Goal: Information Seeking & Learning: Understand process/instructions

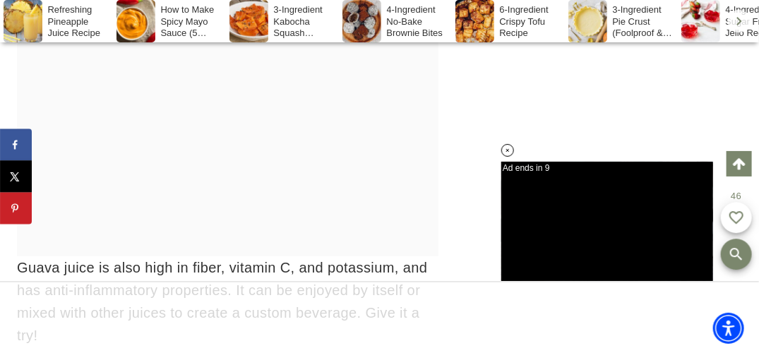
scroll to position [1757, 0]
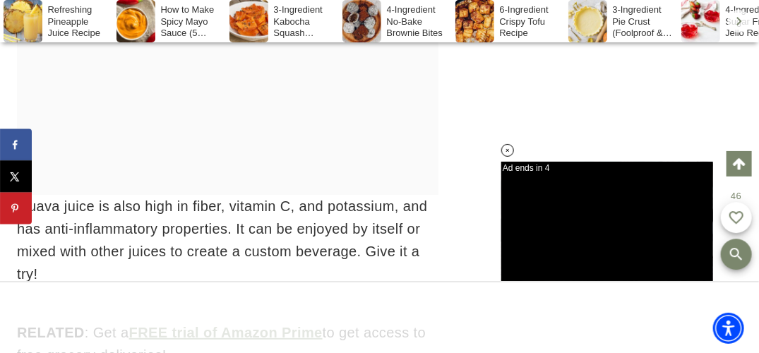
click at [300, 147] on div at bounding box center [228, 53] width 422 height 283
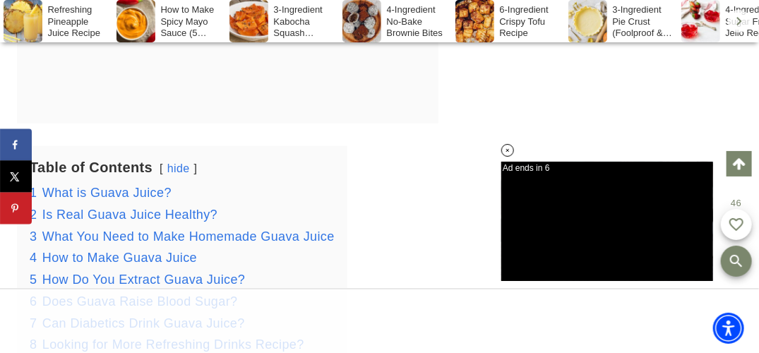
scroll to position [2464, 0]
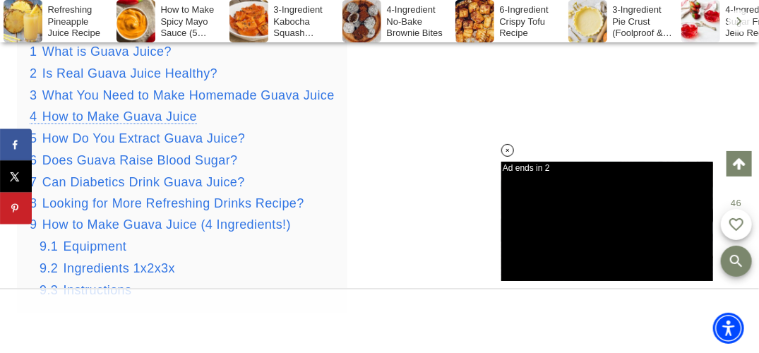
click at [181, 119] on span "How to Make Guava Juice" at bounding box center [119, 116] width 155 height 14
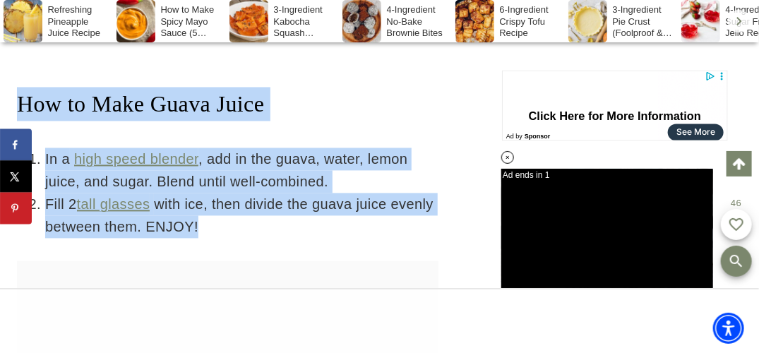
drag, startPoint x: 19, startPoint y: 102, endPoint x: 388, endPoint y: 222, distance: 387.5
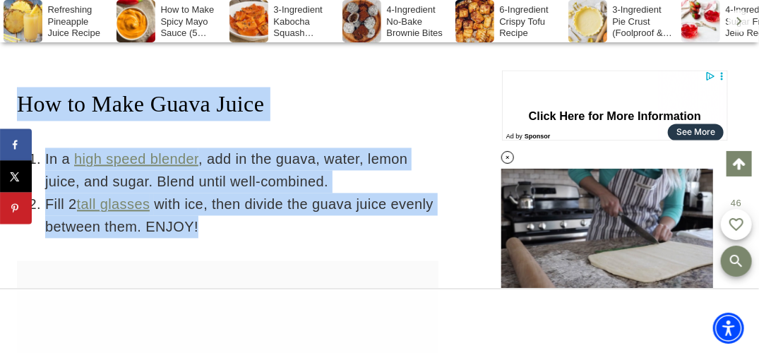
copy div "How to Make Guava Juice In a high speed blender , add in the guava, water, lemo…"
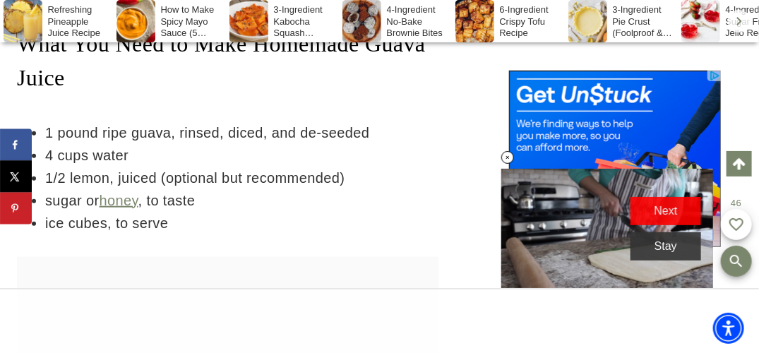
scroll to position [3904, 0]
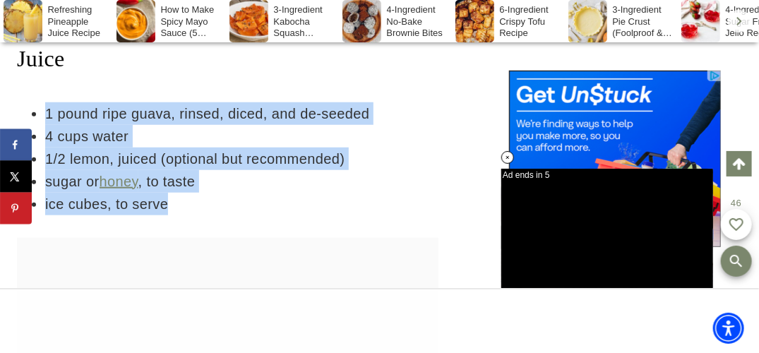
drag, startPoint x: 45, startPoint y: 112, endPoint x: 179, endPoint y: 211, distance: 167.1
click at [179, 211] on ul "1 pound ripe guava, rinsed, diced, and de-seeded 4 cups water 1/2 lemon, juiced…" at bounding box center [228, 158] width 422 height 113
drag, startPoint x: 179, startPoint y: 211, endPoint x: 124, endPoint y: 158, distance: 76.9
copy ul "1 pound ripe guava, rinsed, diced, and de-seeded 4 cups water 1/2 lemon, juiced…"
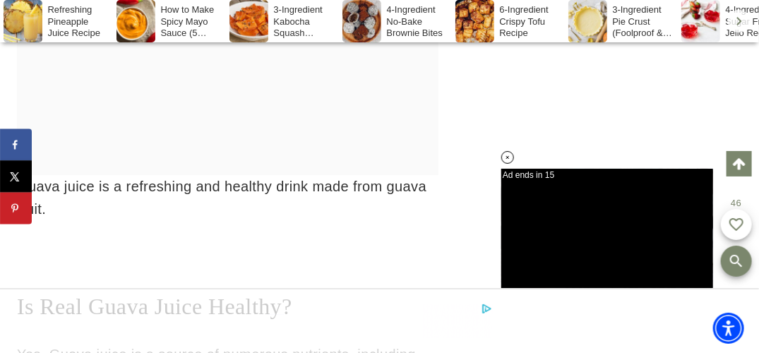
scroll to position [2986, 0]
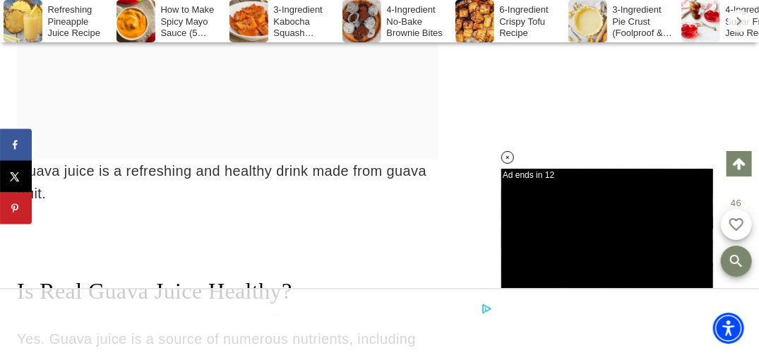
click at [72, 201] on p "Guava juice is a refreshing and healthy drink made from guava fruit." at bounding box center [228, 182] width 422 height 45
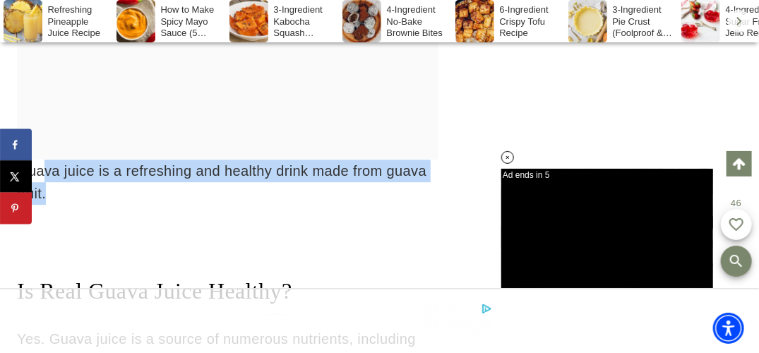
drag, startPoint x: 39, startPoint y: 158, endPoint x: 388, endPoint y: 194, distance: 350.7
click at [388, 194] on p "Guava juice is a refreshing and healthy drink made from guava fruit." at bounding box center [228, 182] width 422 height 45
drag, startPoint x: 388, startPoint y: 194, endPoint x: 309, endPoint y: 168, distance: 83.1
copy p "va juice is a refreshing and healthy drink made from guava fruit."
